Goal: Find specific page/section: Find specific page/section

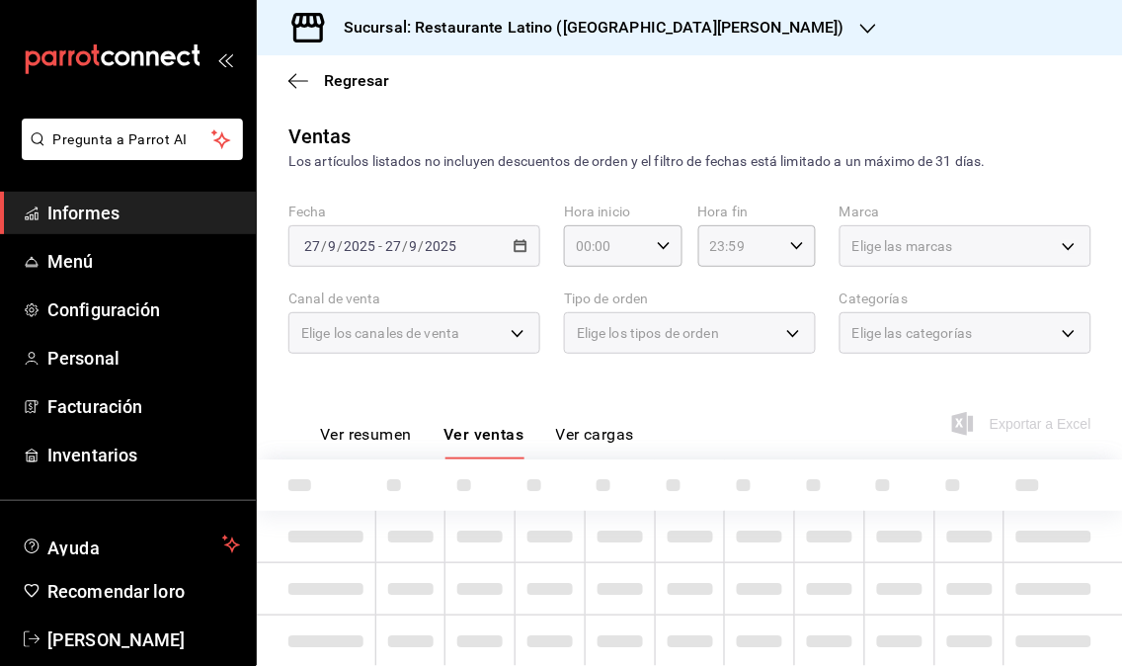
click at [135, 213] on span "Informes" at bounding box center [143, 213] width 193 height 27
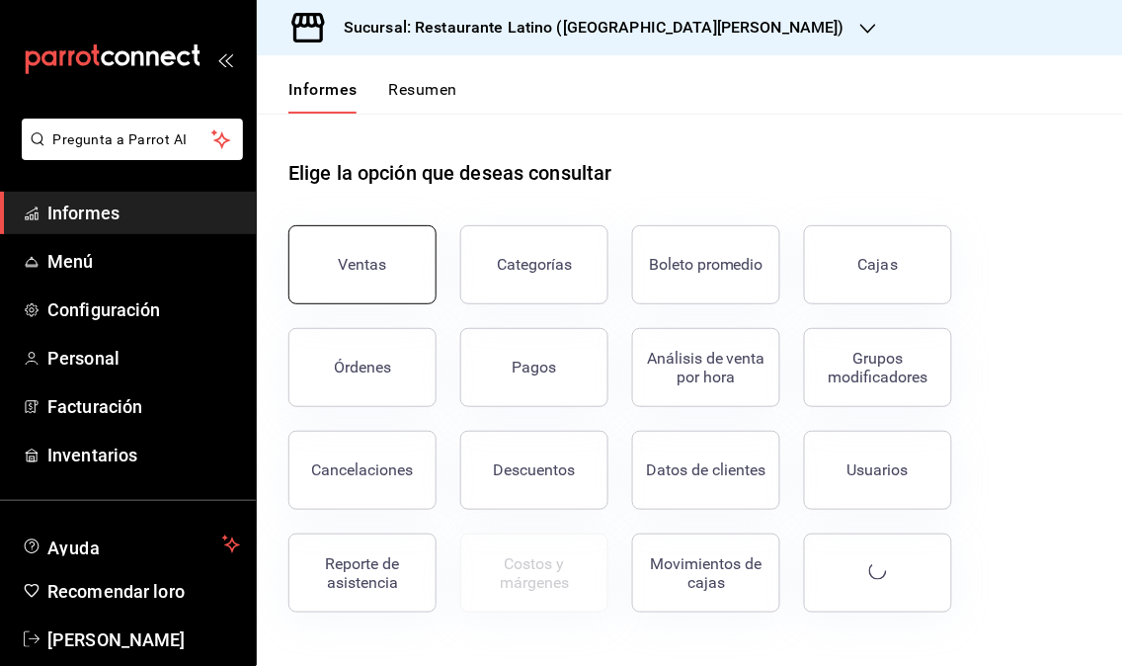
click at [346, 280] on button "Ventas" at bounding box center [362, 264] width 148 height 79
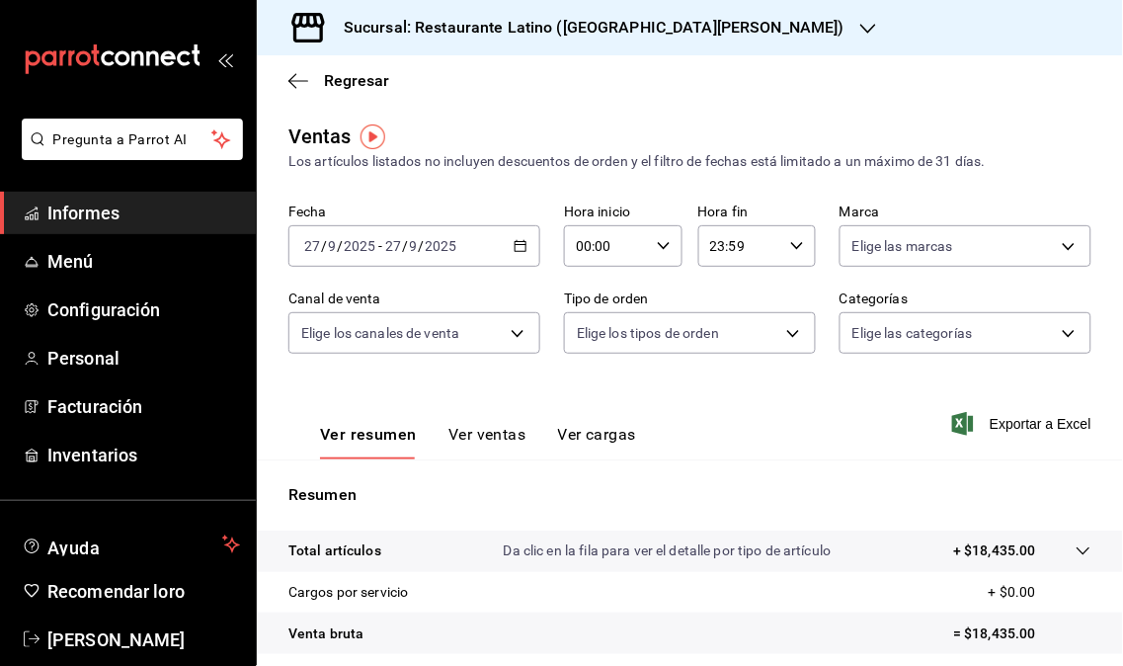
click at [860, 30] on icon "button" at bounding box center [868, 29] width 16 height 16
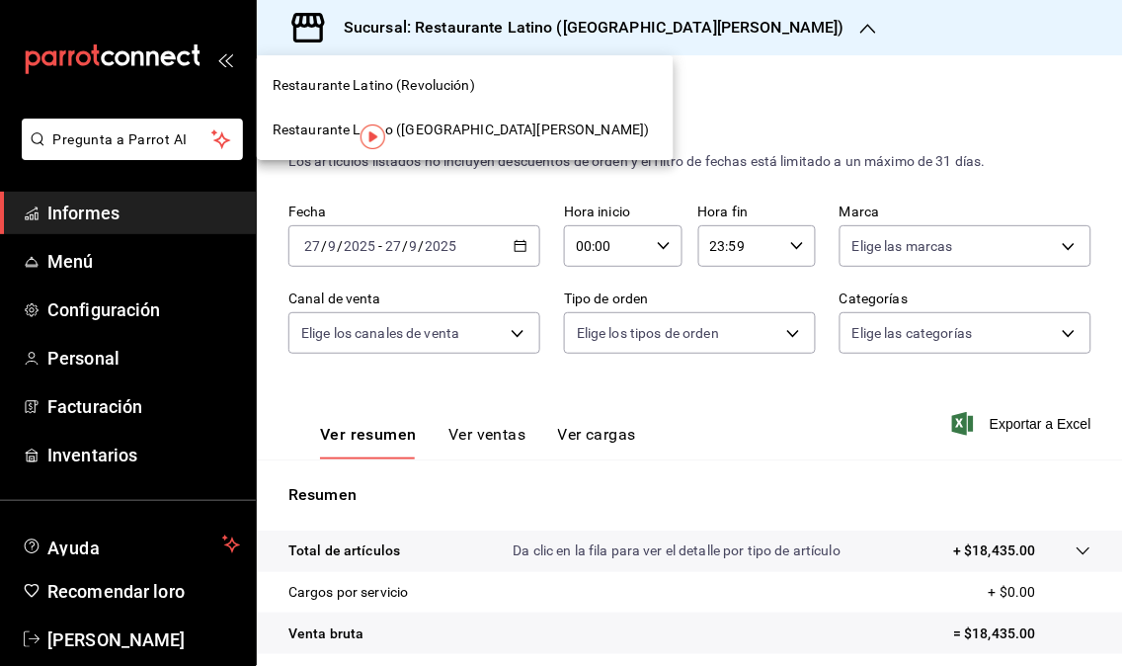
click at [450, 89] on font "Restaurante Latino (Revolución)" at bounding box center [374, 85] width 203 height 16
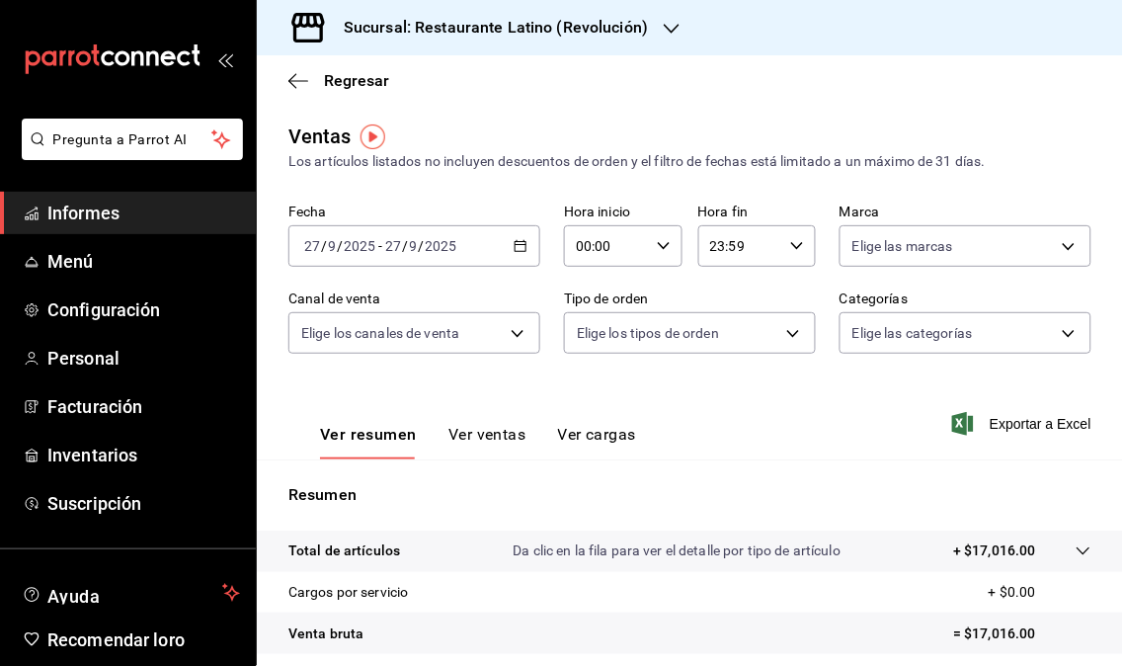
click at [666, 30] on icon "button" at bounding box center [672, 29] width 16 height 10
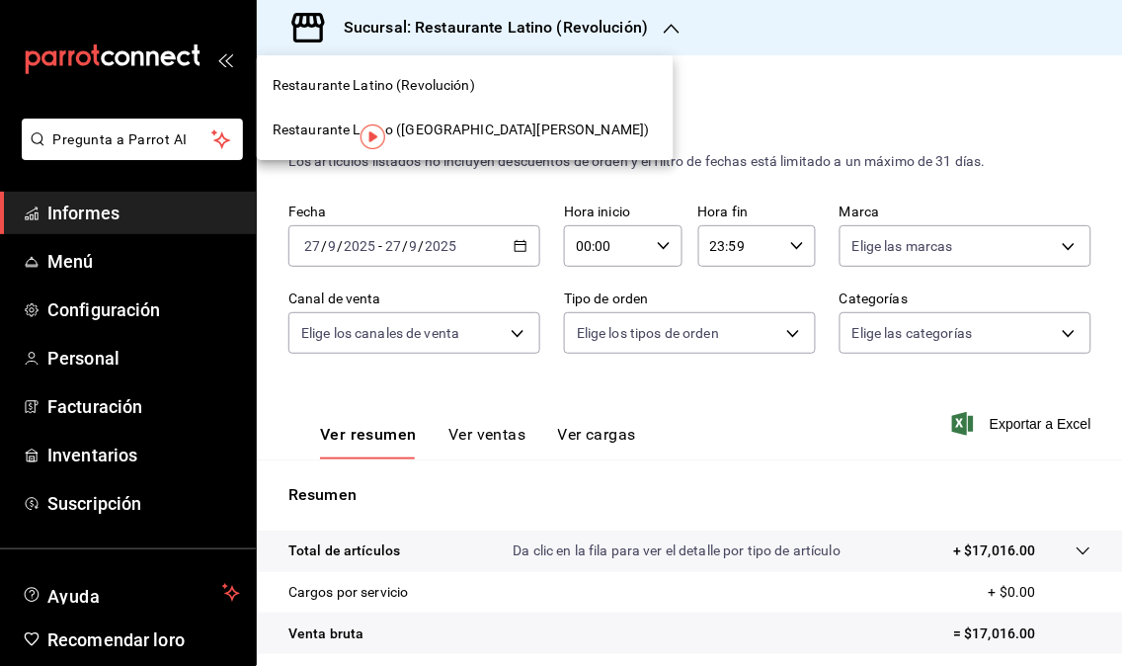
click at [486, 131] on font "Restaurante Latino ([GEOGRAPHIC_DATA][PERSON_NAME])" at bounding box center [461, 130] width 377 height 16
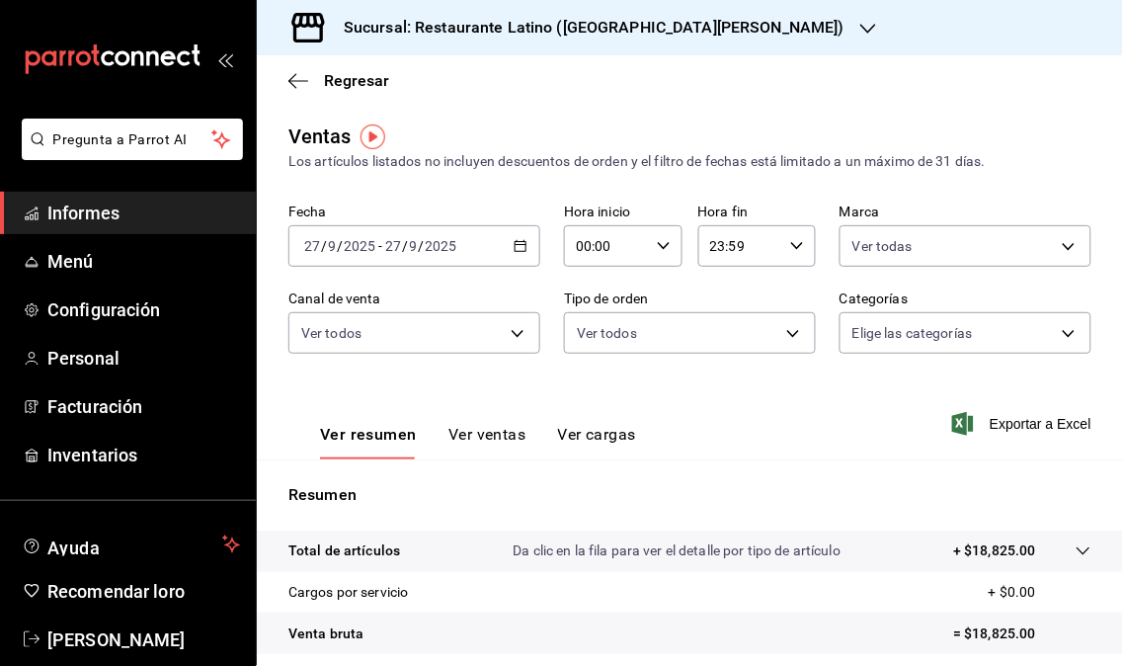
click at [860, 27] on icon "button" at bounding box center [868, 29] width 16 height 16
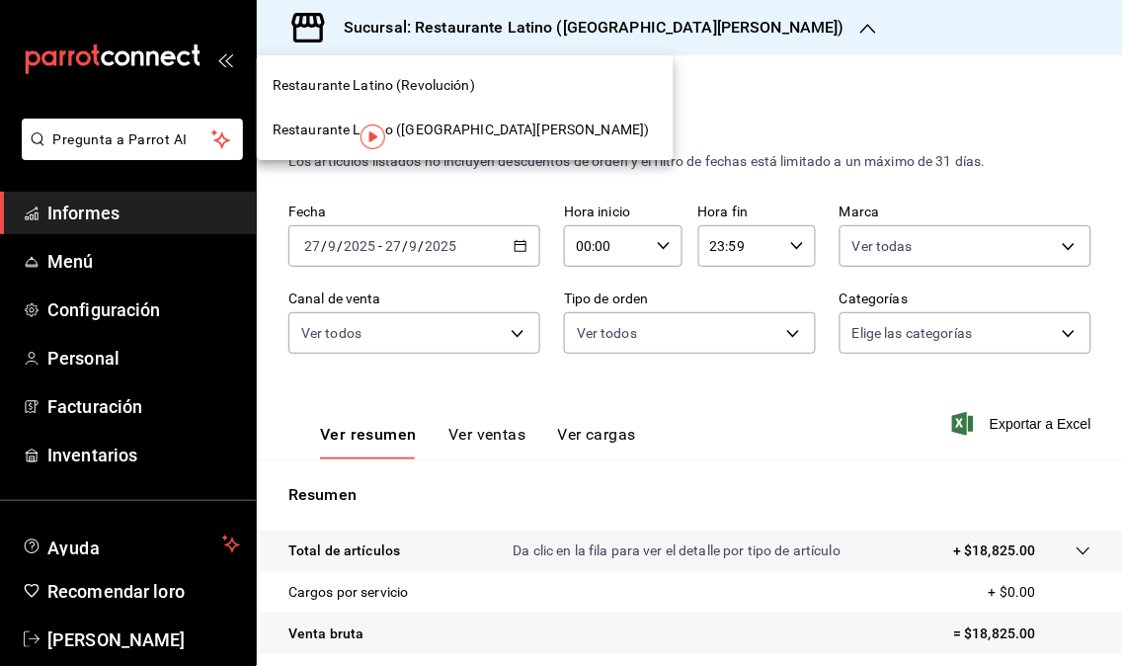
click at [499, 93] on div "Restaurante Latino (Revolución)" at bounding box center [465, 85] width 385 height 21
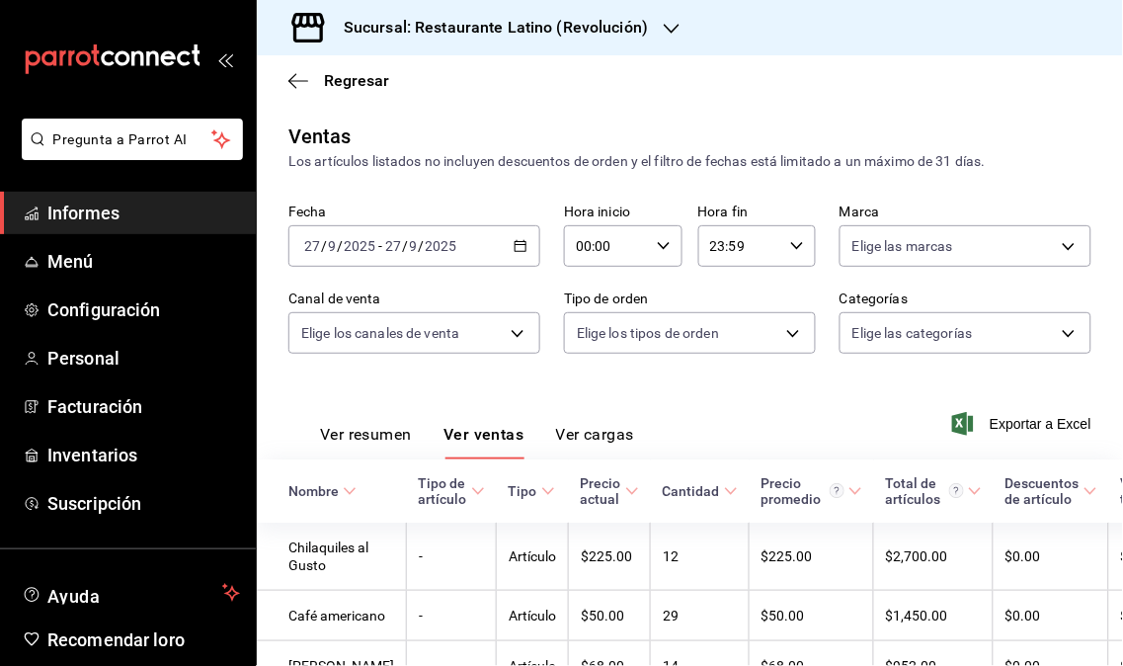
click at [141, 222] on span "Informes" at bounding box center [143, 213] width 193 height 27
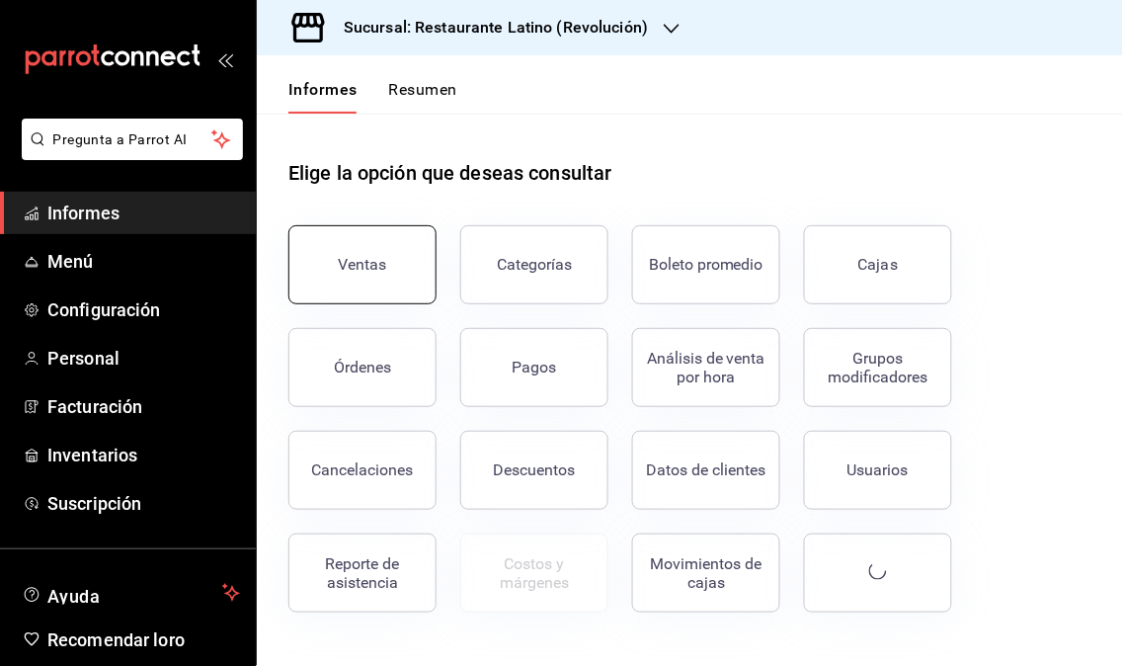
click at [365, 284] on button "Ventas" at bounding box center [362, 264] width 148 height 79
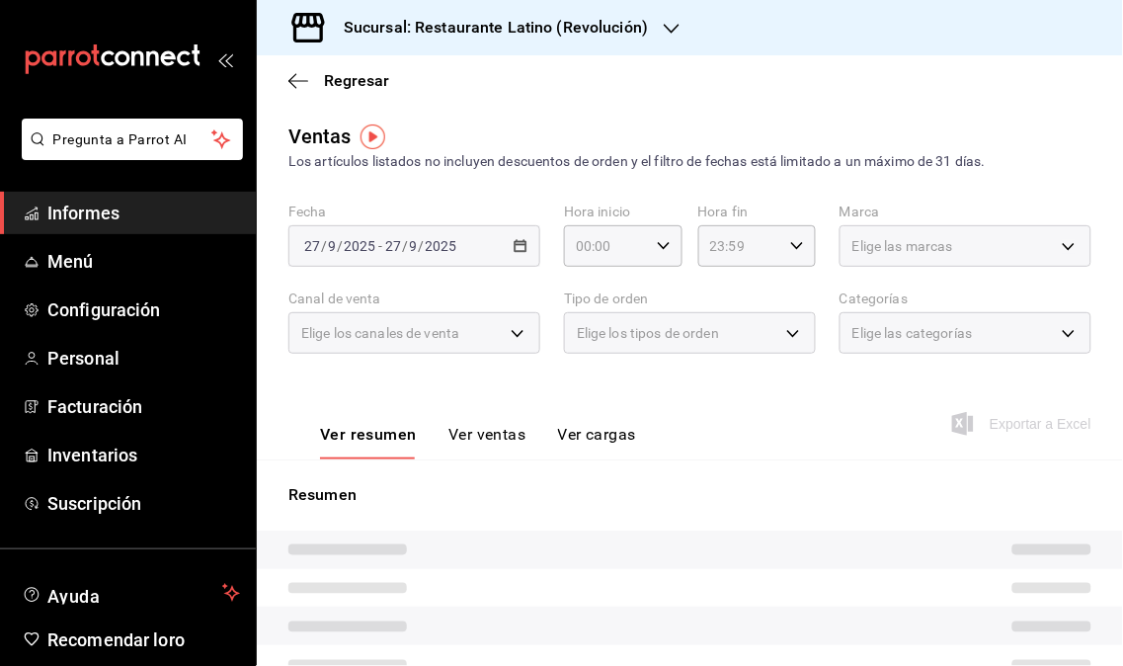
click at [111, 214] on font "Informes" at bounding box center [83, 213] width 72 height 21
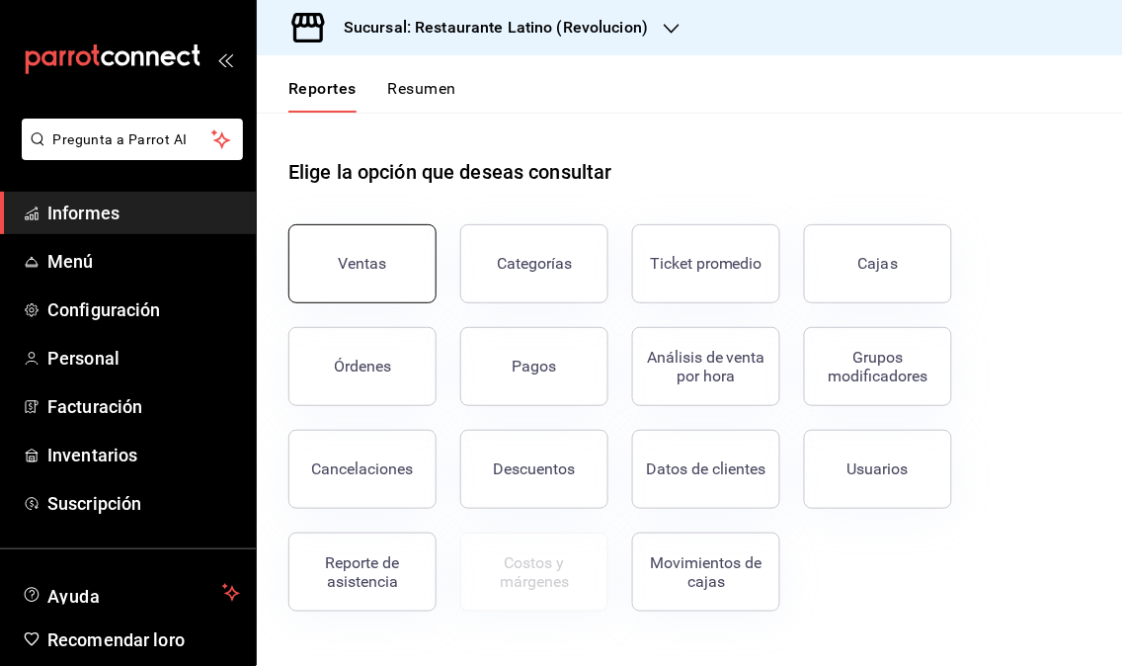
click at [351, 237] on button "Ventas" at bounding box center [362, 263] width 148 height 79
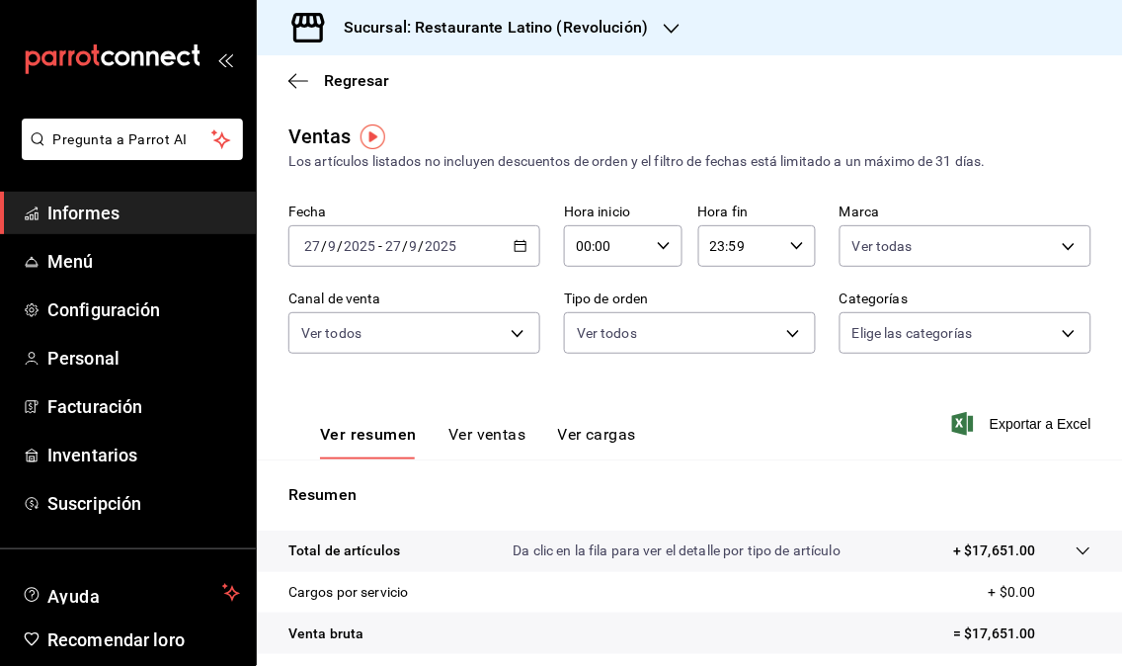
click at [666, 21] on icon "button" at bounding box center [672, 29] width 16 height 16
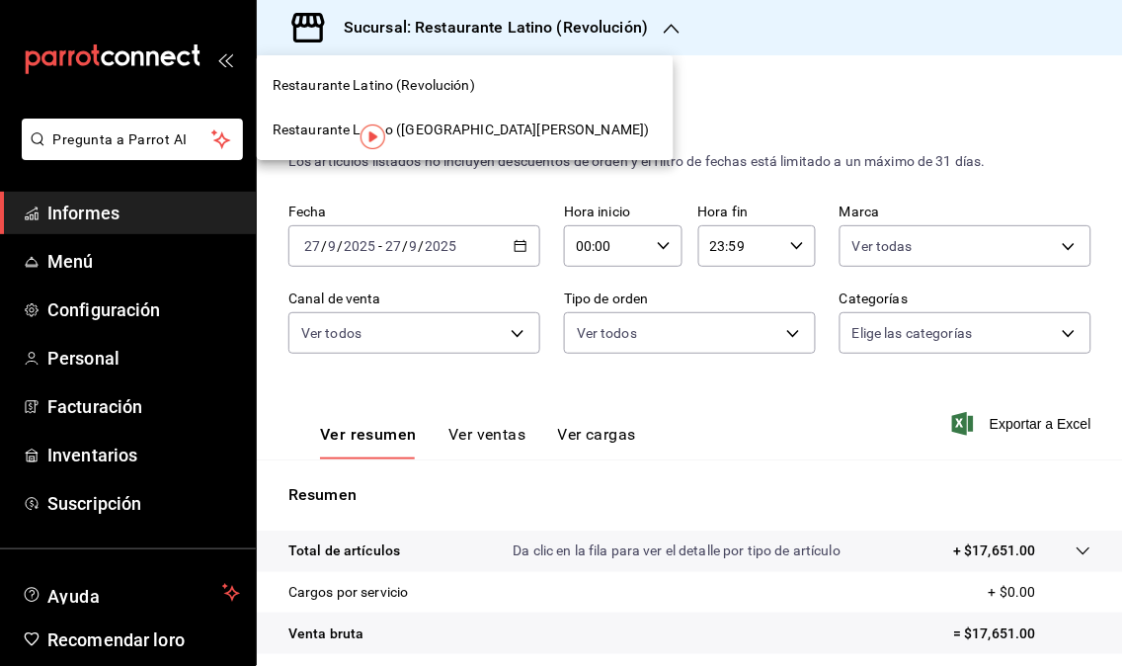
click at [480, 139] on span "Restaurante Latino ([GEOGRAPHIC_DATA][PERSON_NAME])" at bounding box center [461, 130] width 377 height 21
